Goal: Check status: Check status

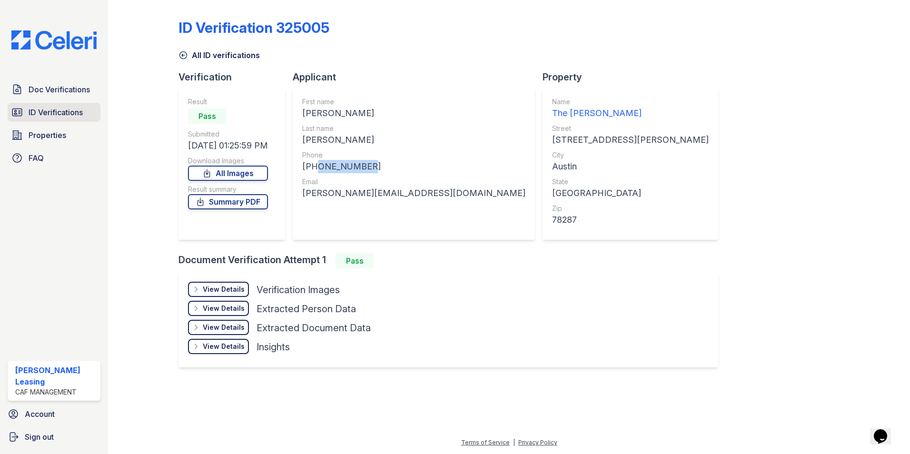
click at [68, 111] on span "ID Verifications" at bounding box center [56, 112] width 54 height 11
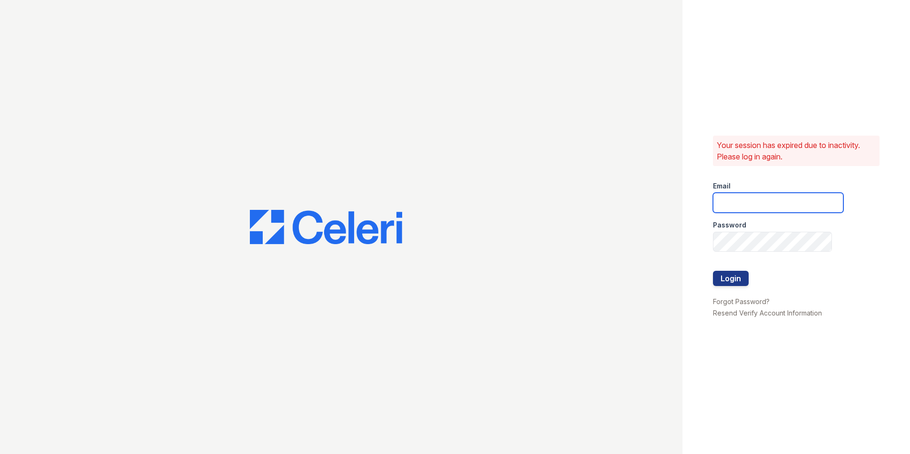
type input "morgan1@cafmanagement.com"
click at [733, 277] on button "Login" at bounding box center [731, 278] width 36 height 15
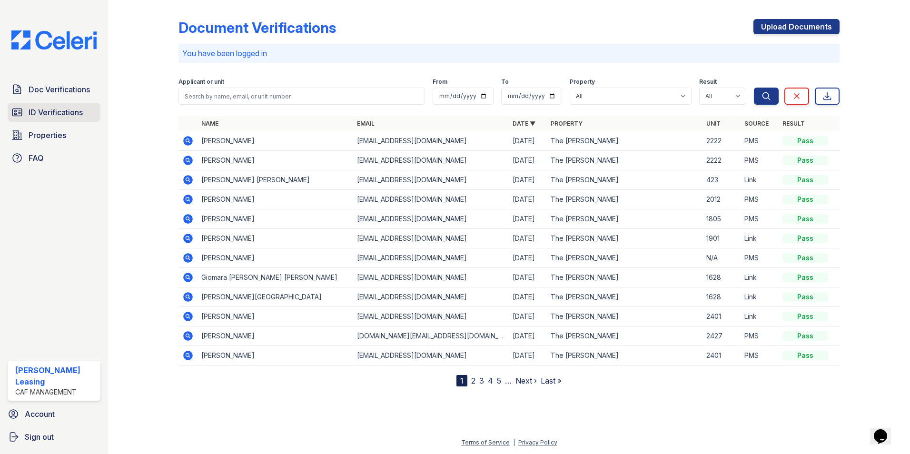
click at [56, 109] on span "ID Verifications" at bounding box center [56, 112] width 54 height 11
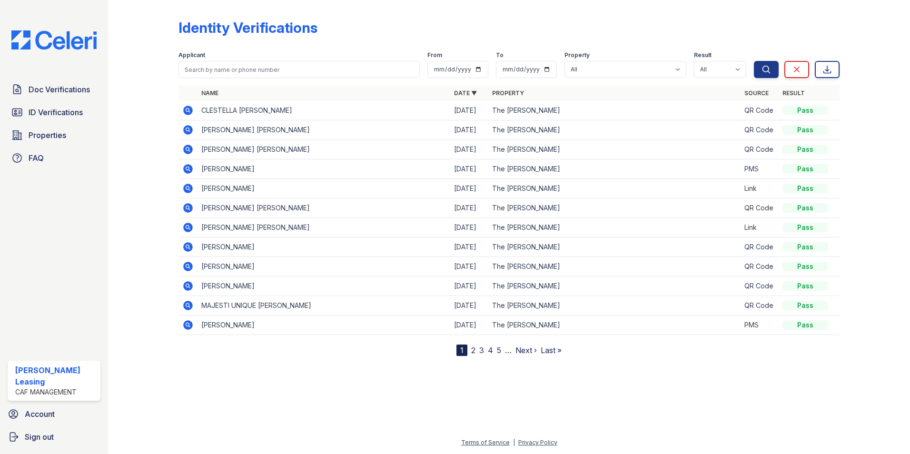
click at [259, 152] on td "CONNER ERIC BLENDEN" at bounding box center [324, 150] width 253 height 20
click at [189, 150] on icon at bounding box center [188, 150] width 10 height 10
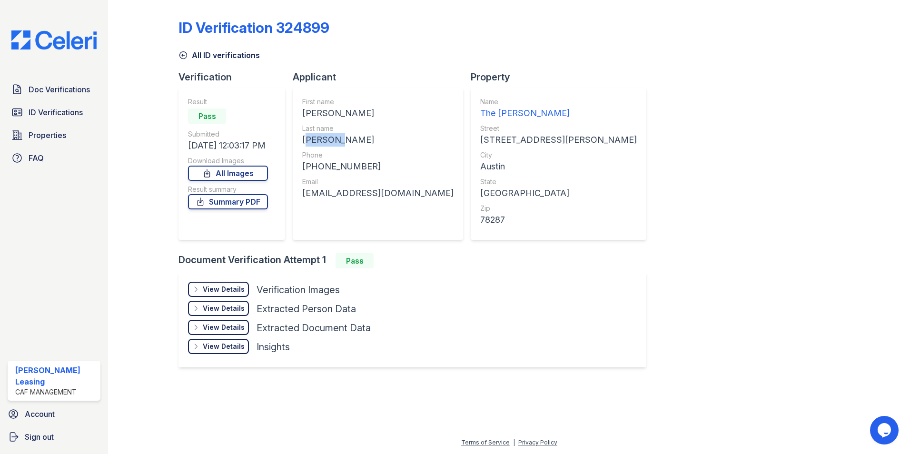
drag, startPoint x: 340, startPoint y: 138, endPoint x: 301, endPoint y: 145, distance: 39.6
click at [301, 145] on div "First name [PERSON_NAME] Last name [PERSON_NAME] Phone [PHONE_NUMBER] Email [EM…" at bounding box center [378, 164] width 170 height 152
drag, startPoint x: 301, startPoint y: 145, endPoint x: 316, endPoint y: 142, distance: 15.0
copy div "[PERSON_NAME]"
